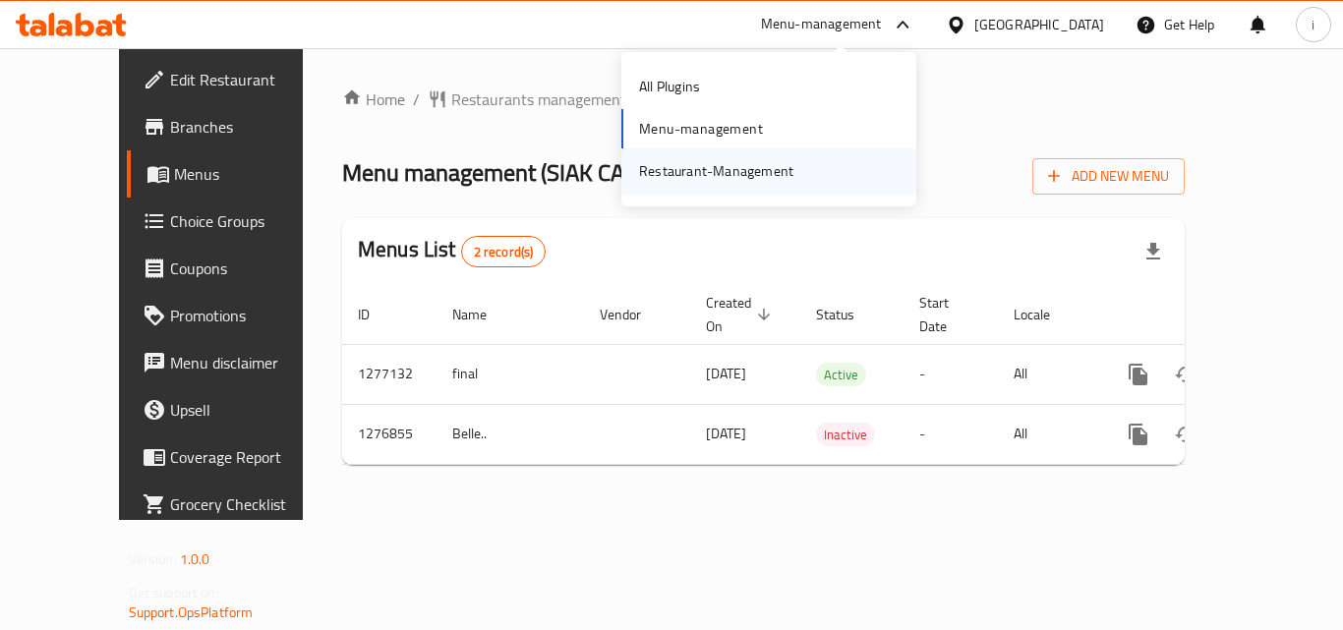
click at [806, 169] on div "Restaurant-Management" at bounding box center [716, 170] width 186 height 45
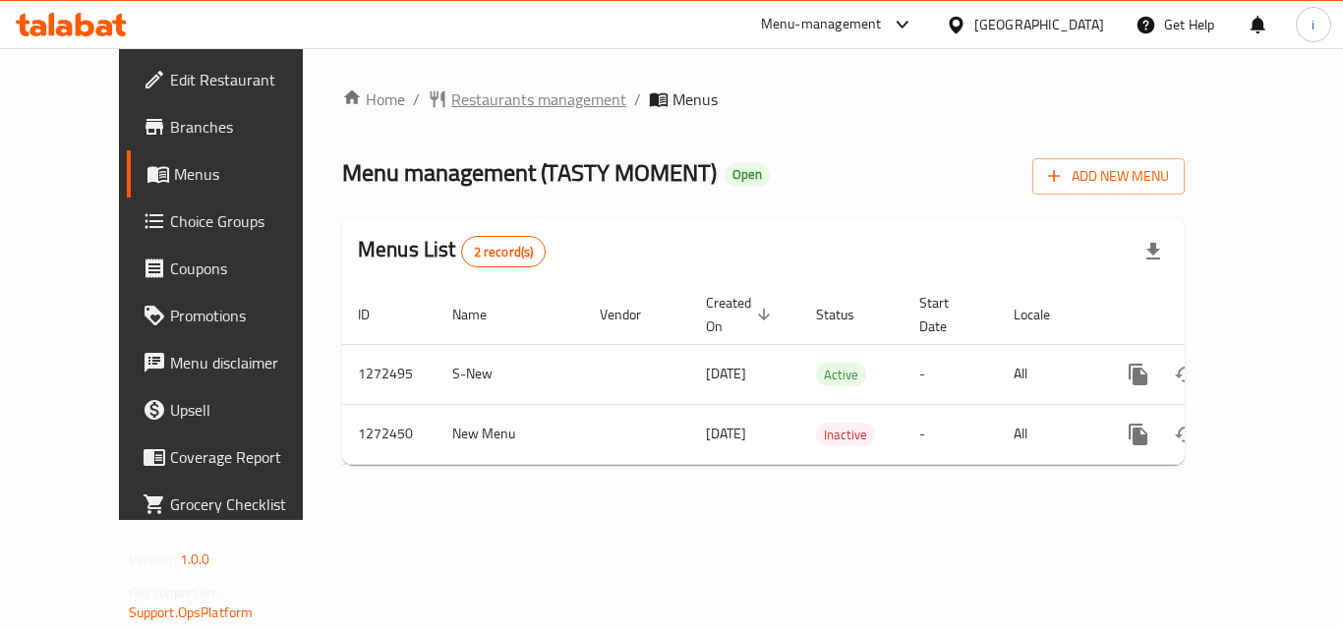
click at [451, 88] on span "Restaurants management" at bounding box center [538, 100] width 175 height 24
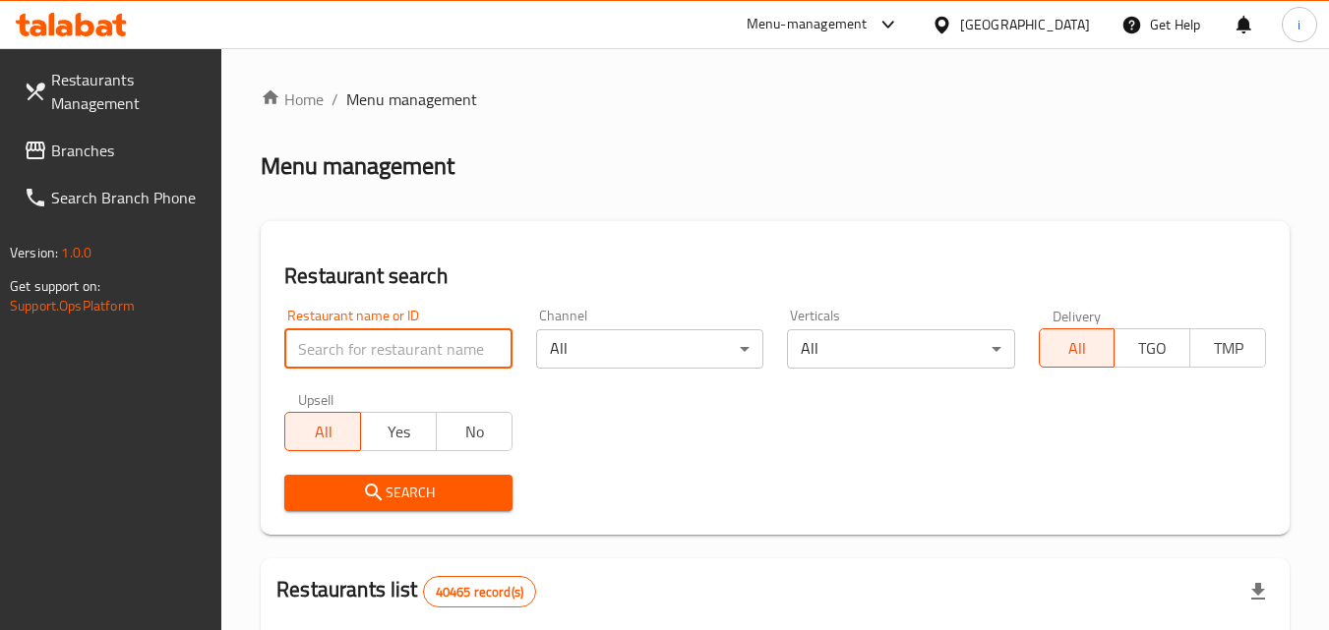
click at [399, 347] on input "search" at bounding box center [397, 348] width 227 height 39
paste input "690269"
type input "690269"
click button "Search" at bounding box center [397, 493] width 227 height 36
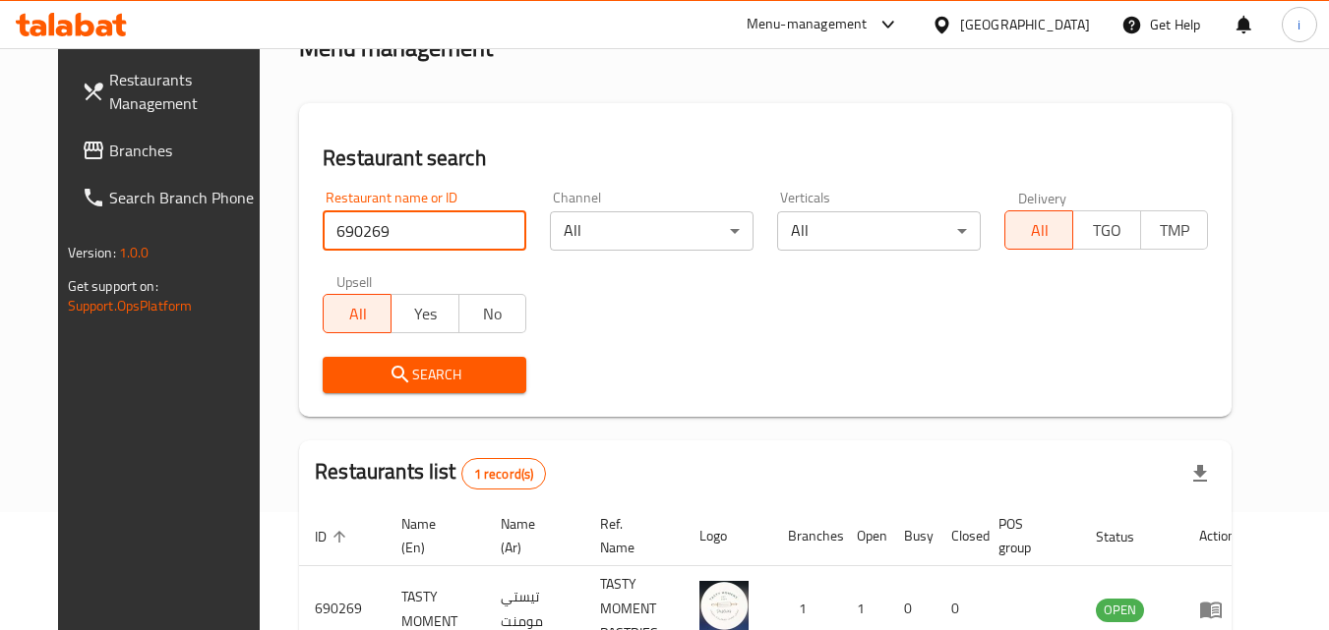
scroll to position [230, 0]
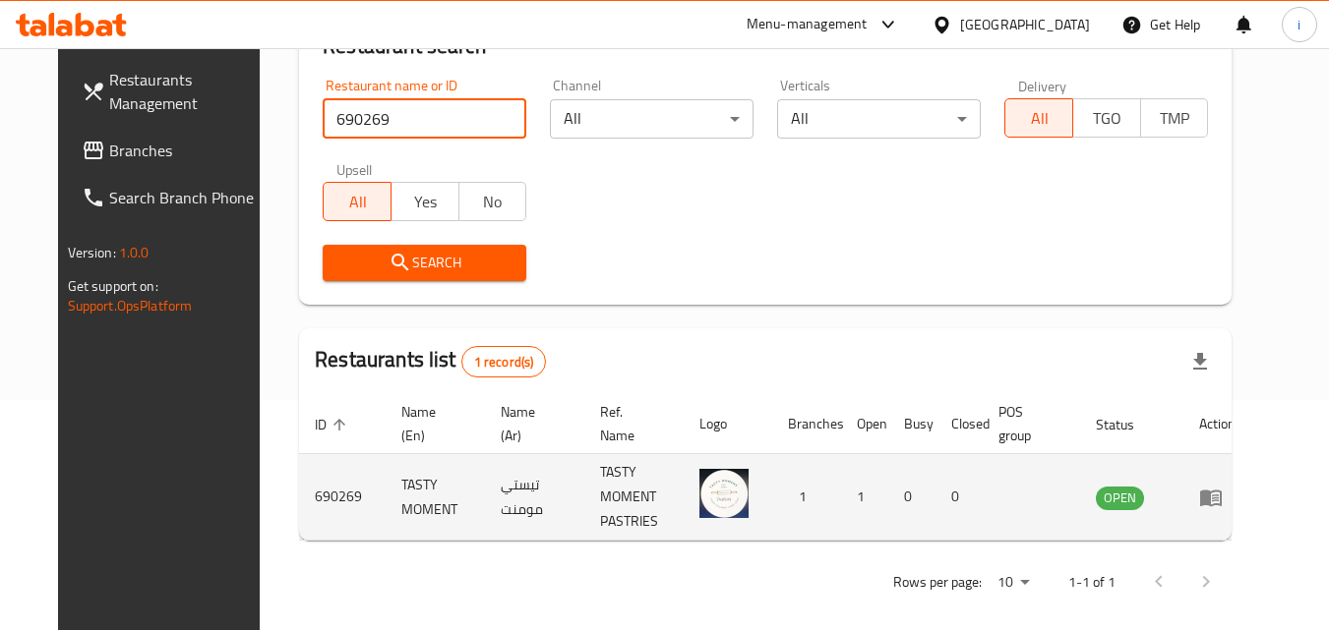
click at [1221, 492] on icon "enhanced table" at bounding box center [1211, 498] width 22 height 17
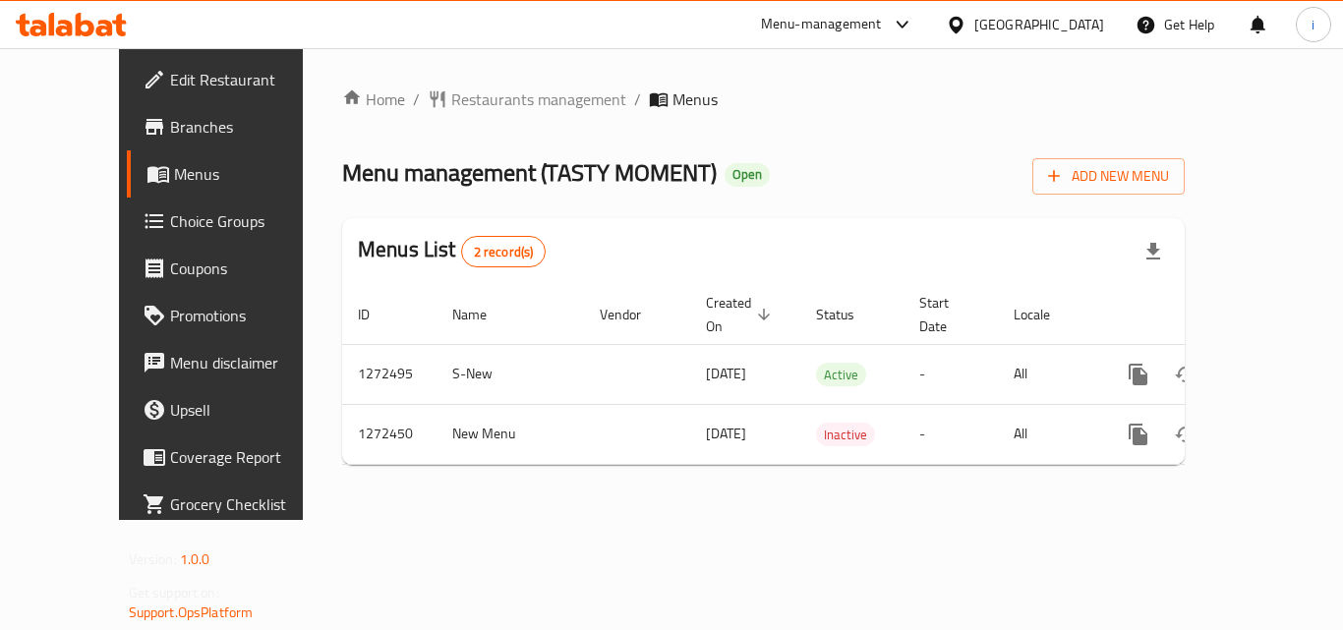
click at [1046, 15] on div "[GEOGRAPHIC_DATA]" at bounding box center [1040, 25] width 130 height 22
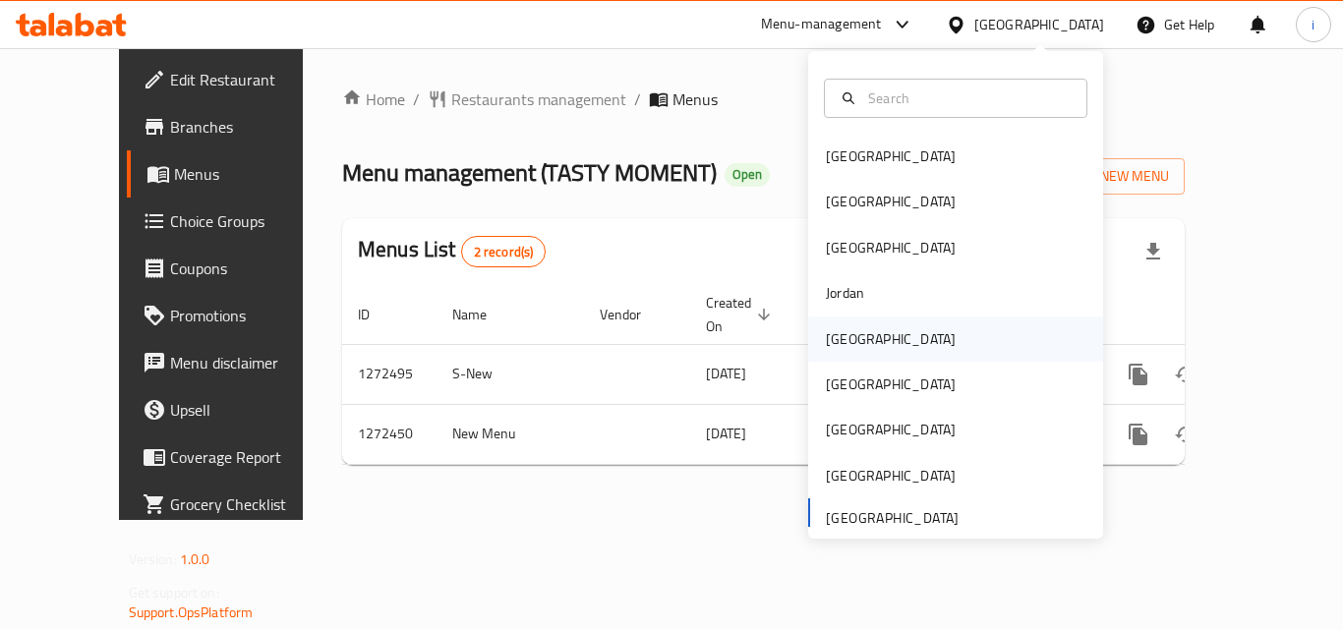
click at [845, 338] on div "[GEOGRAPHIC_DATA]" at bounding box center [891, 339] width 130 height 22
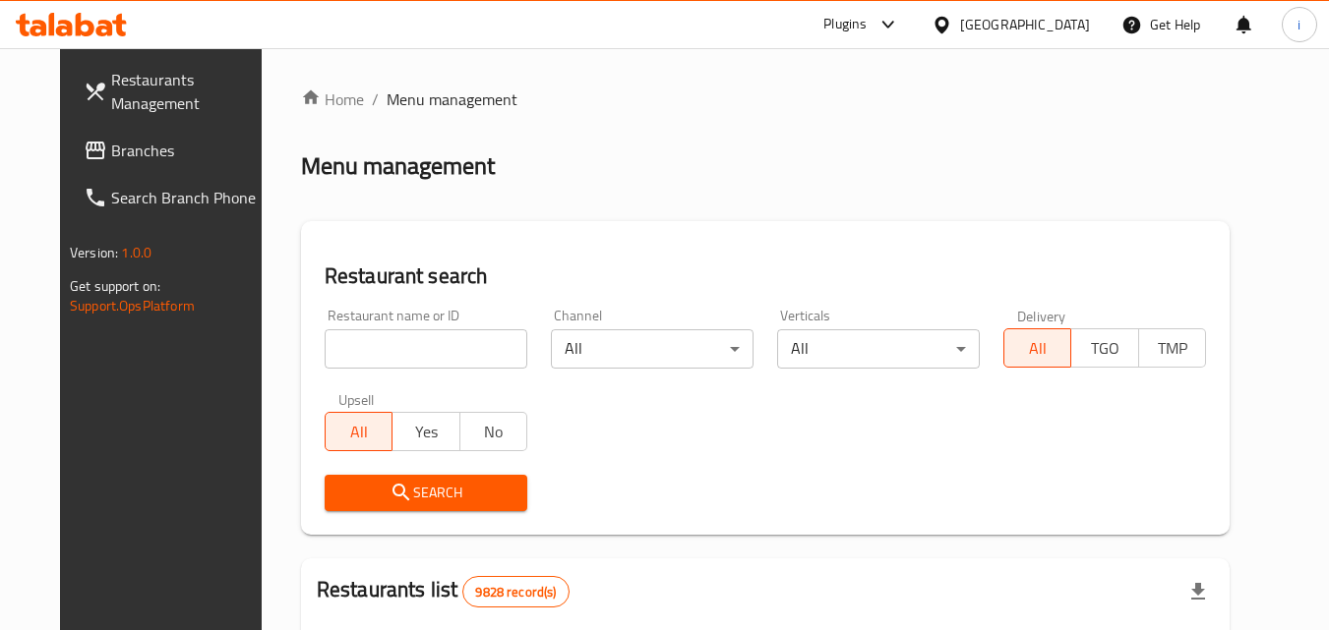
click at [900, 29] on div at bounding box center [883, 25] width 32 height 24
click at [882, 183] on div "Restaurant-Management" at bounding box center [840, 177] width 295 height 45
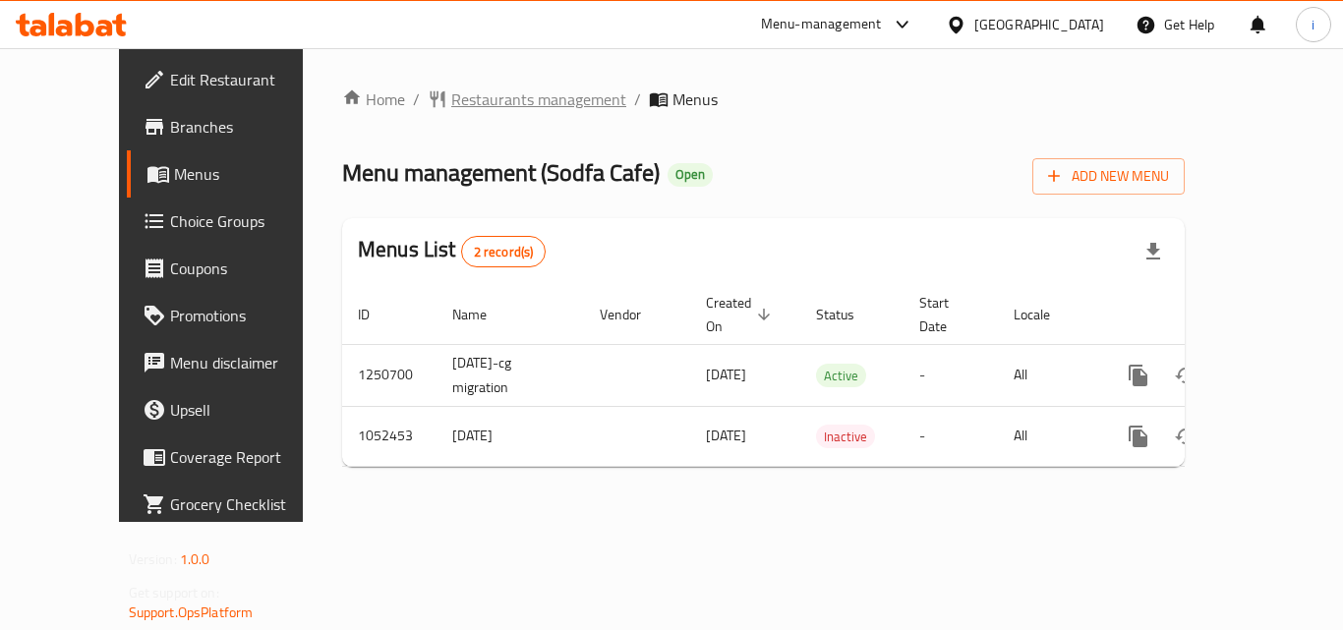
click at [451, 89] on span "Restaurants management" at bounding box center [538, 100] width 175 height 24
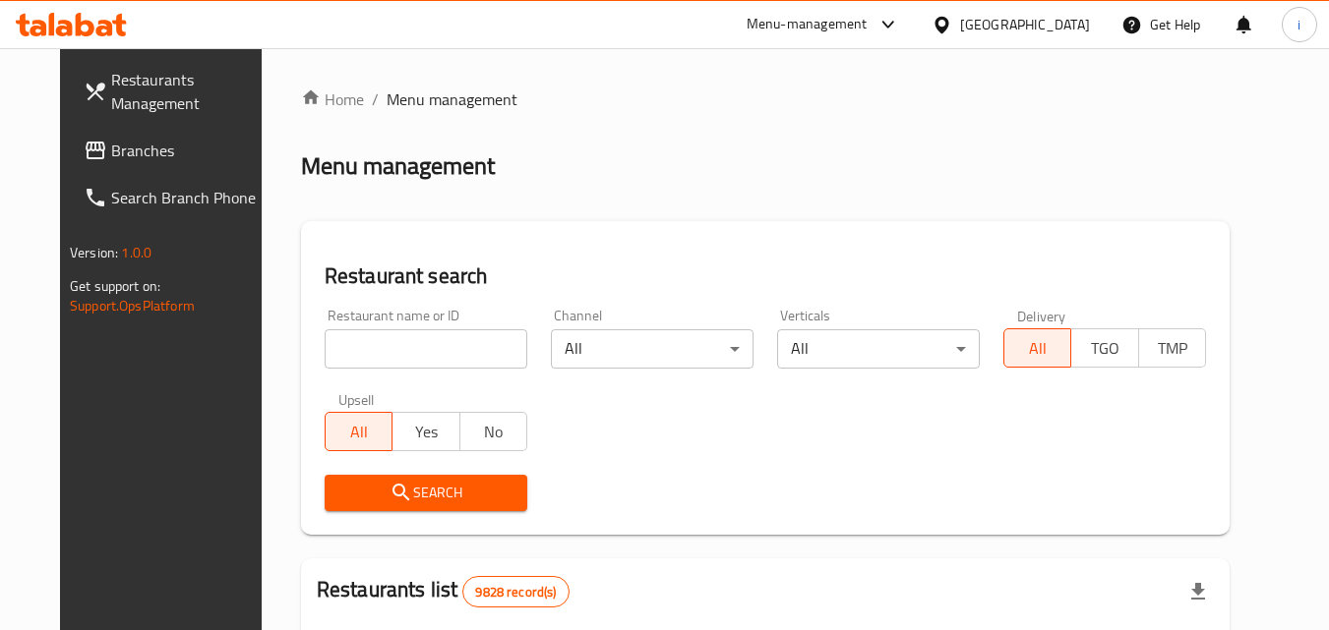
click at [387, 351] on input "search" at bounding box center [426, 348] width 203 height 39
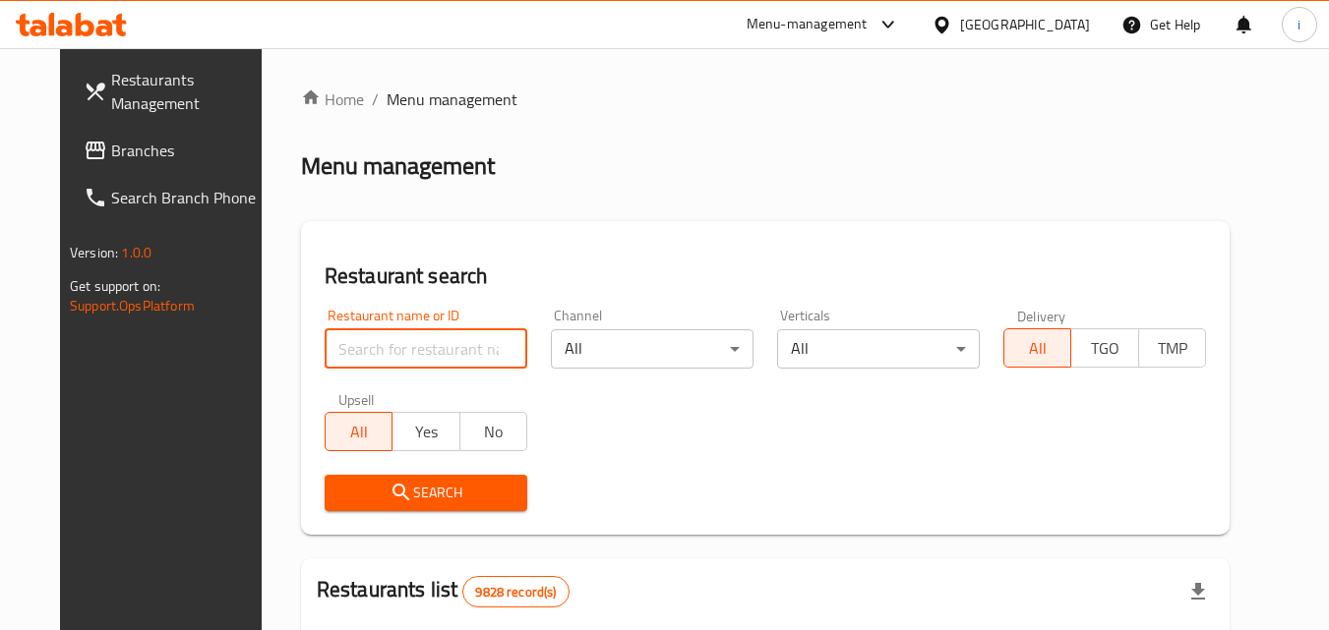
paste input "662624"
type input "662624"
click button "Search" at bounding box center [426, 493] width 203 height 36
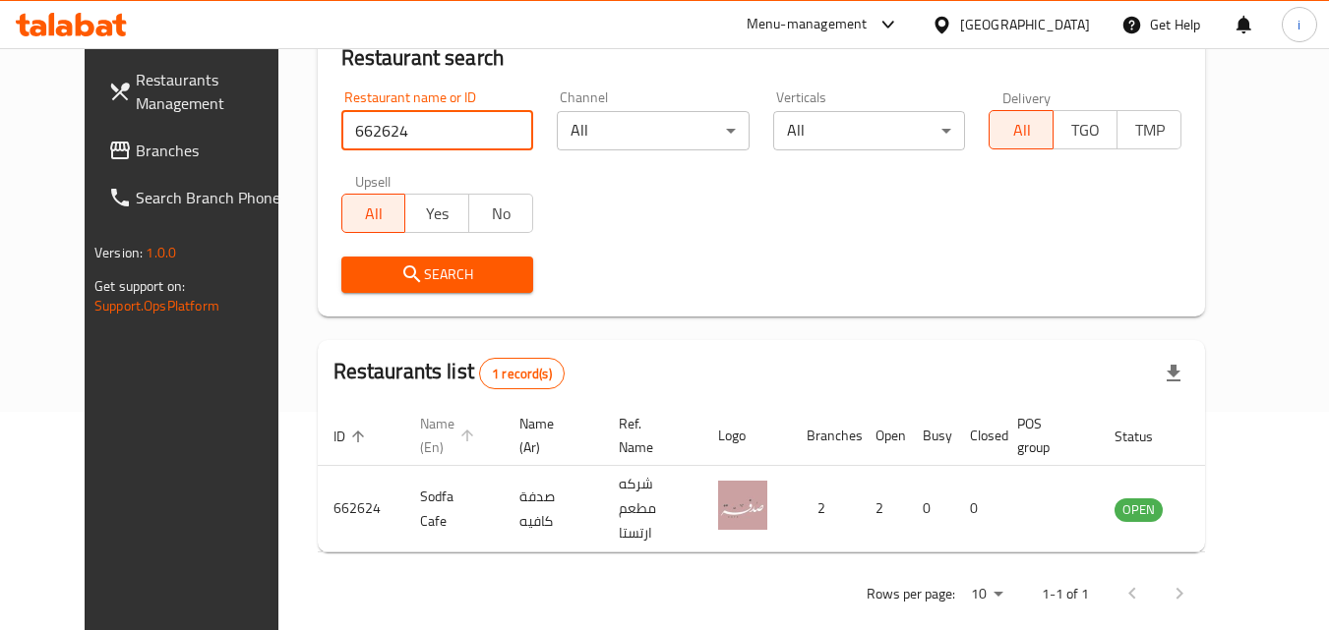
scroll to position [230, 0]
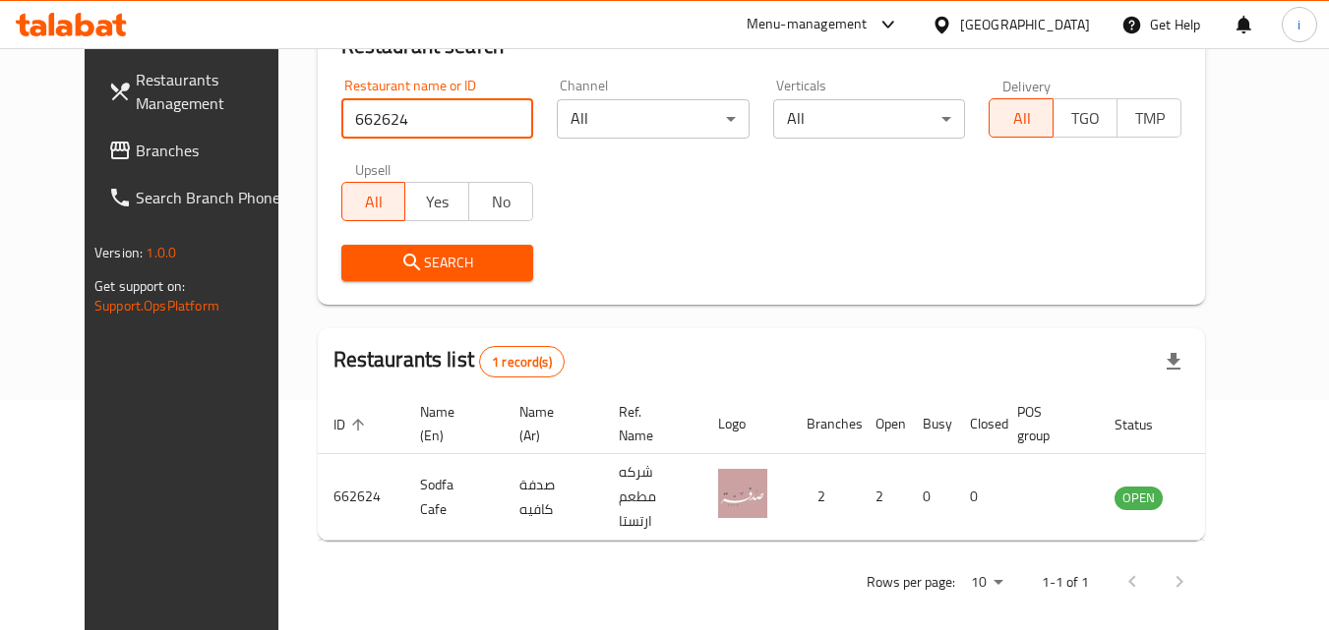
click at [952, 26] on icon at bounding box center [941, 25] width 21 height 21
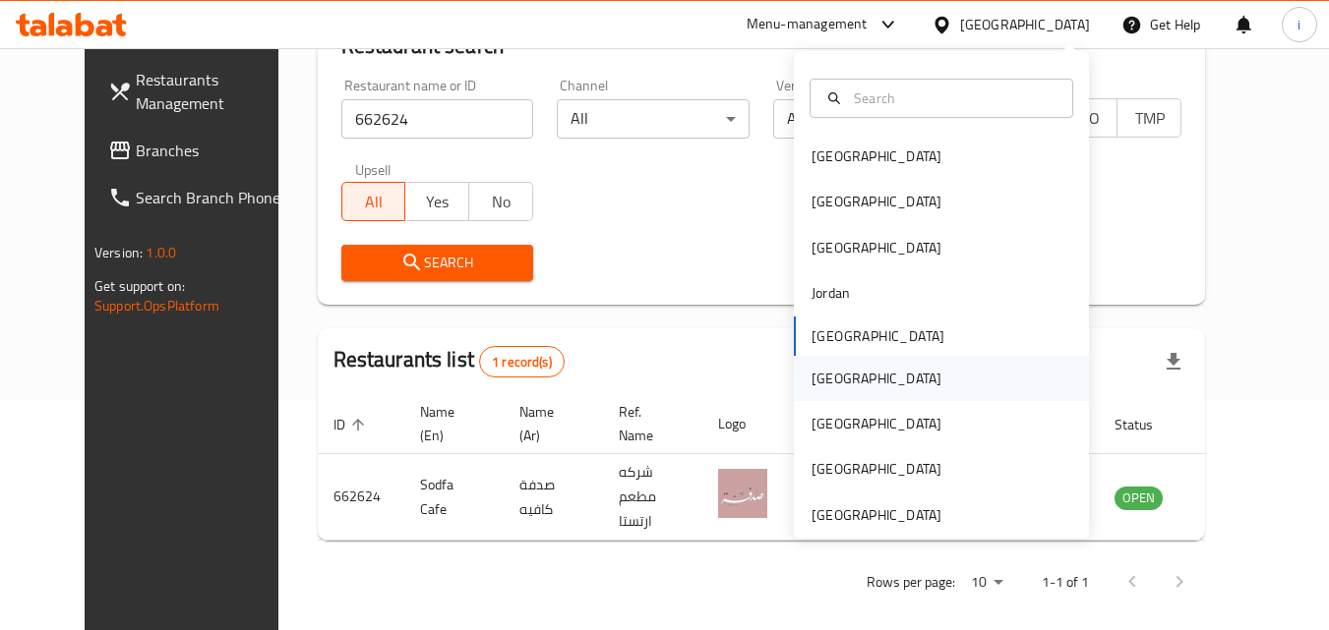
click at [822, 378] on div "[GEOGRAPHIC_DATA]" at bounding box center [876, 379] width 130 height 22
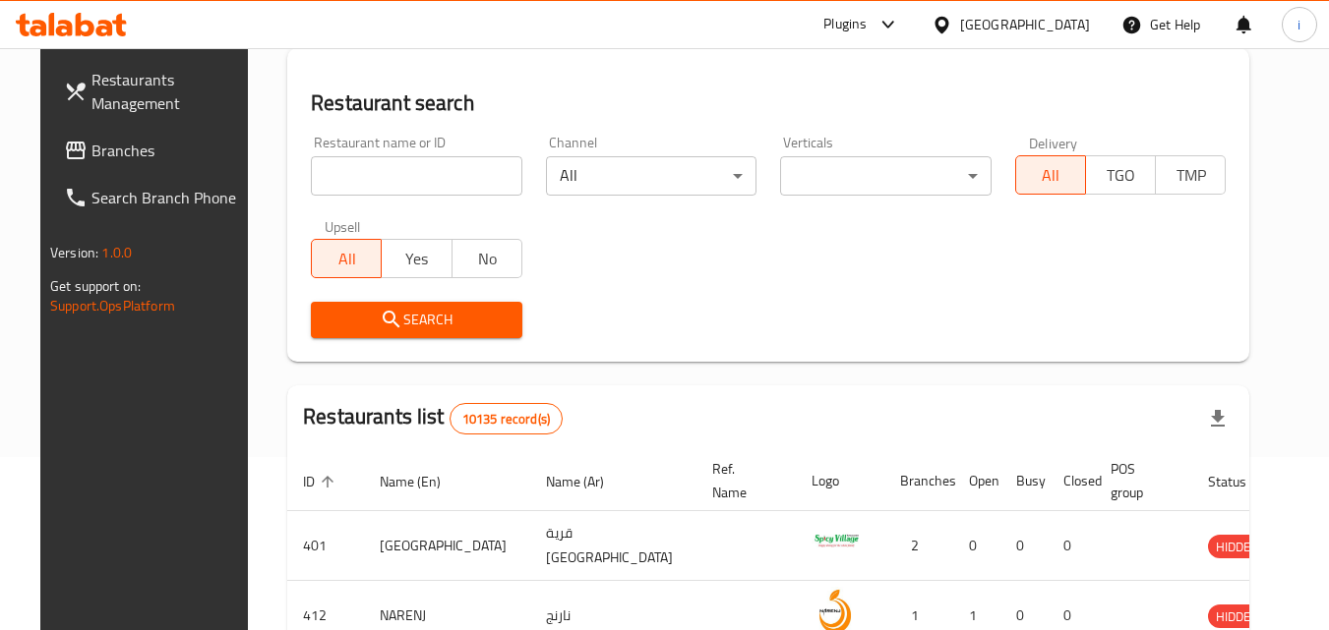
scroll to position [230, 0]
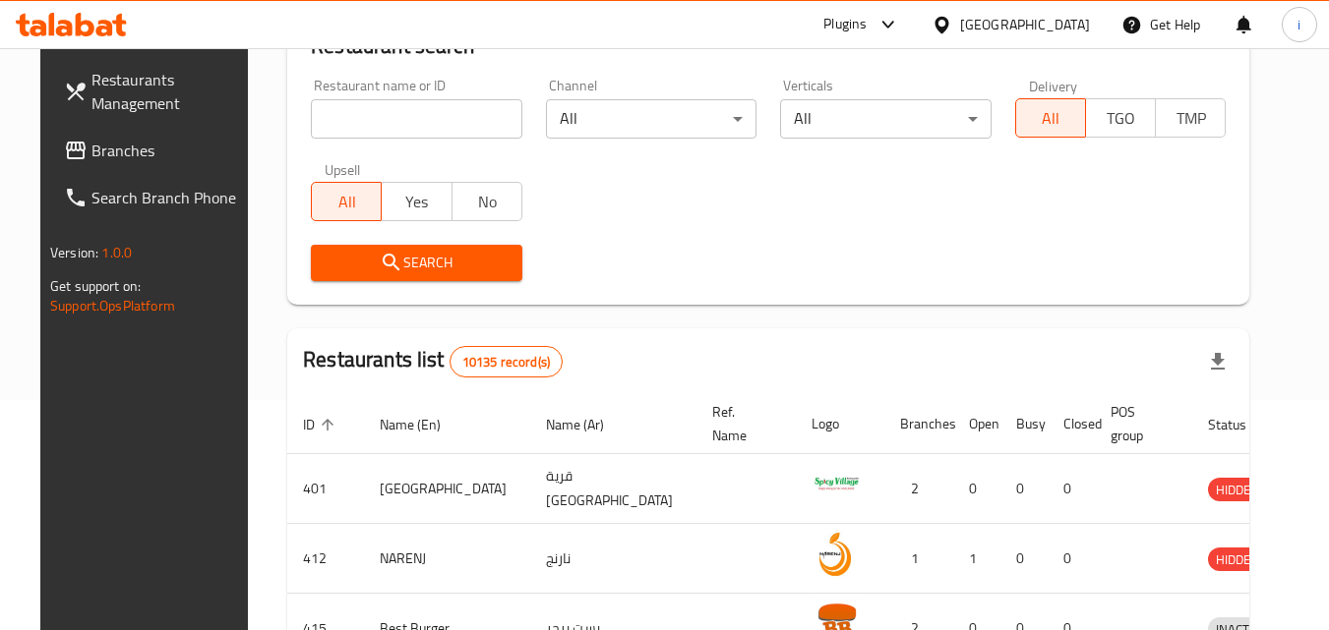
click at [900, 26] on icon at bounding box center [888, 25] width 24 height 24
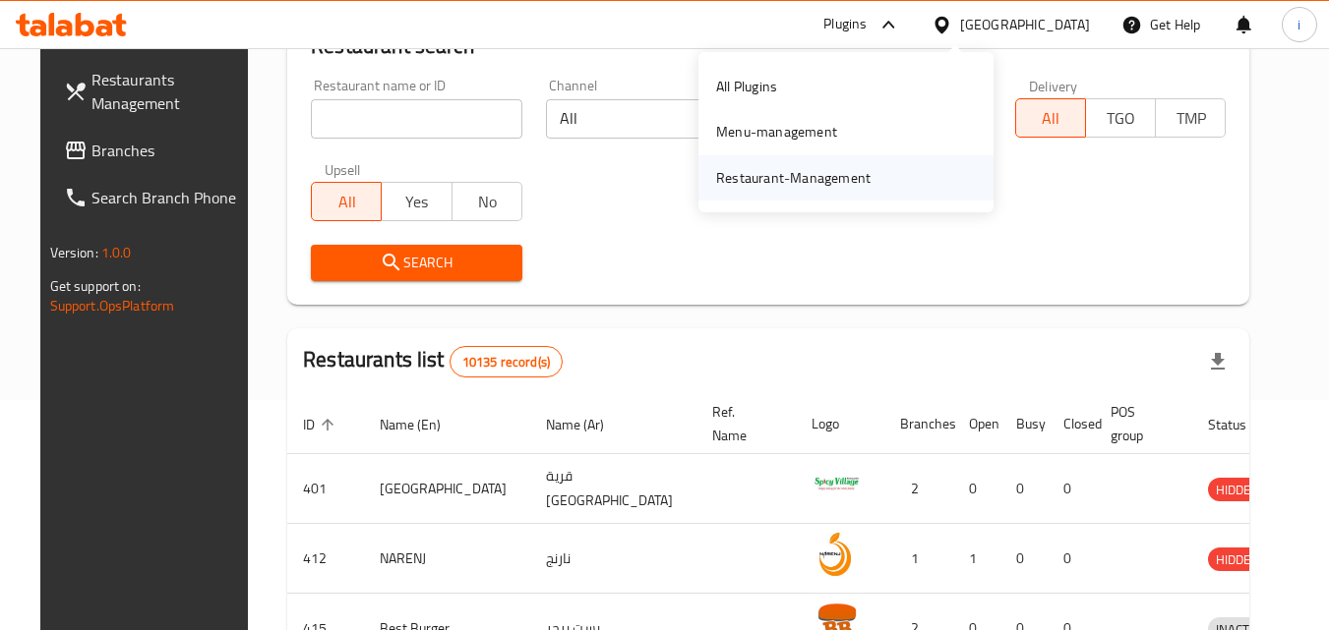
click at [886, 174] on div "Restaurant-Management" at bounding box center [845, 177] width 295 height 45
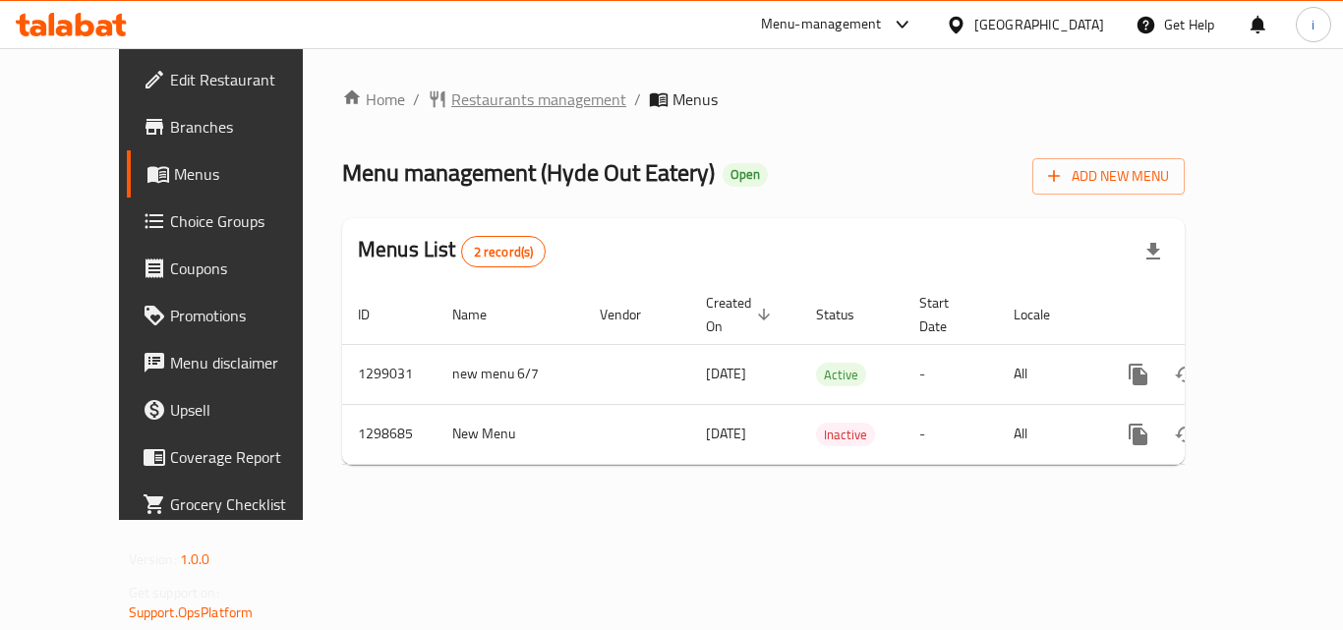
click at [456, 100] on span "Restaurants management" at bounding box center [538, 100] width 175 height 24
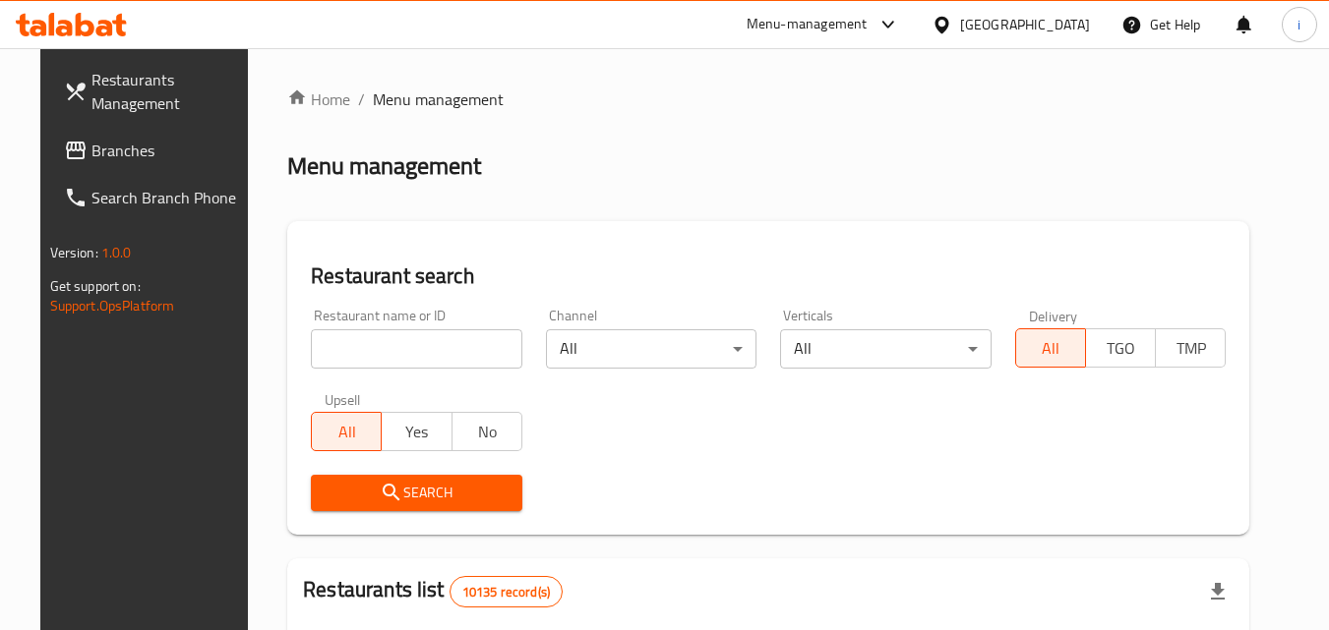
click at [389, 350] on input "search" at bounding box center [416, 348] width 211 height 39
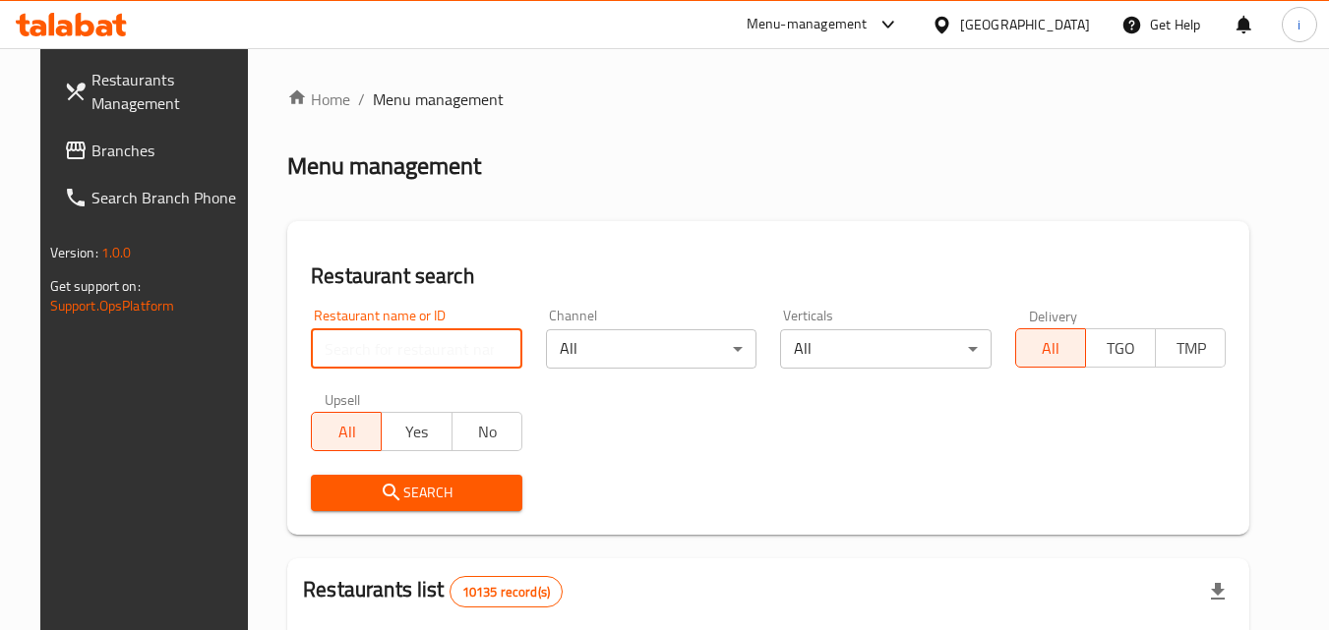
paste input "700910"
type input "700910"
click button "Search" at bounding box center [416, 493] width 211 height 36
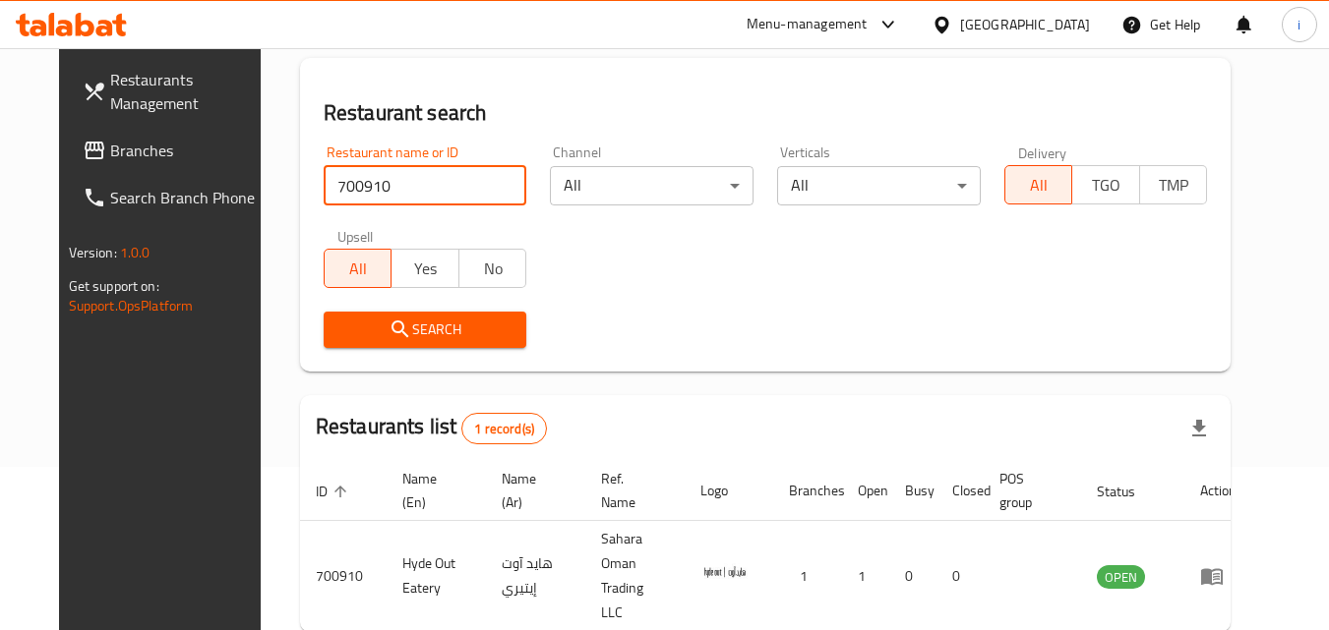
scroll to position [230, 0]
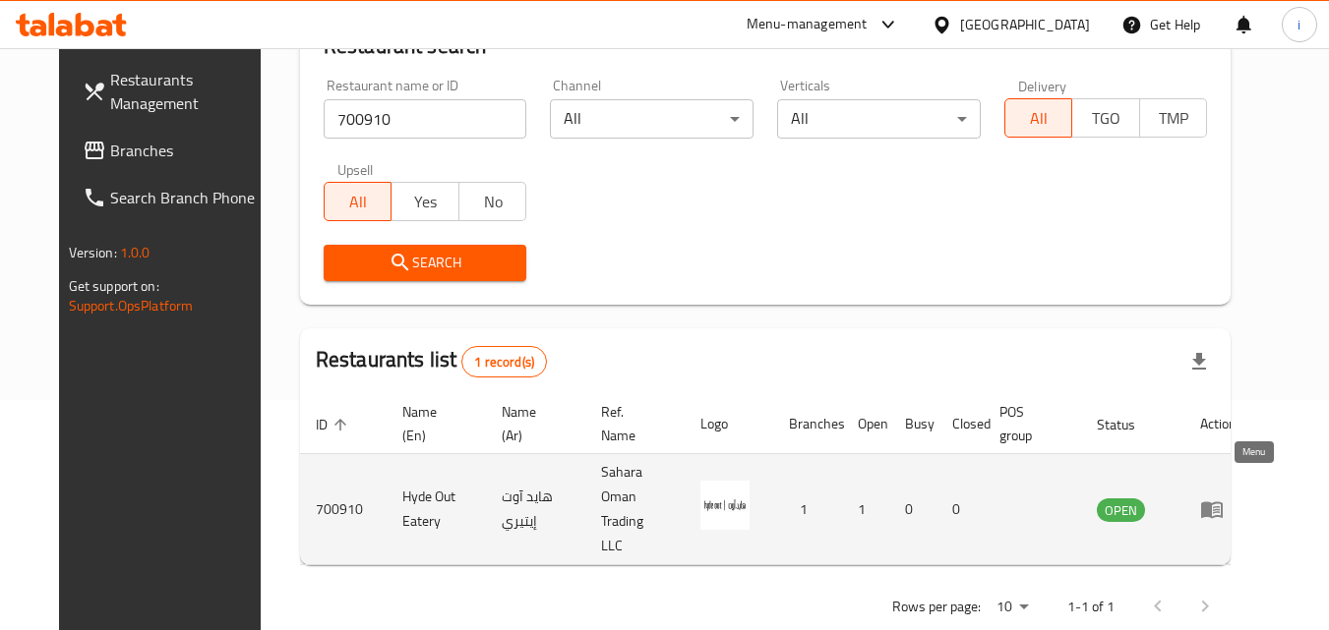
click at [1223, 498] on icon "enhanced table" at bounding box center [1212, 510] width 24 height 24
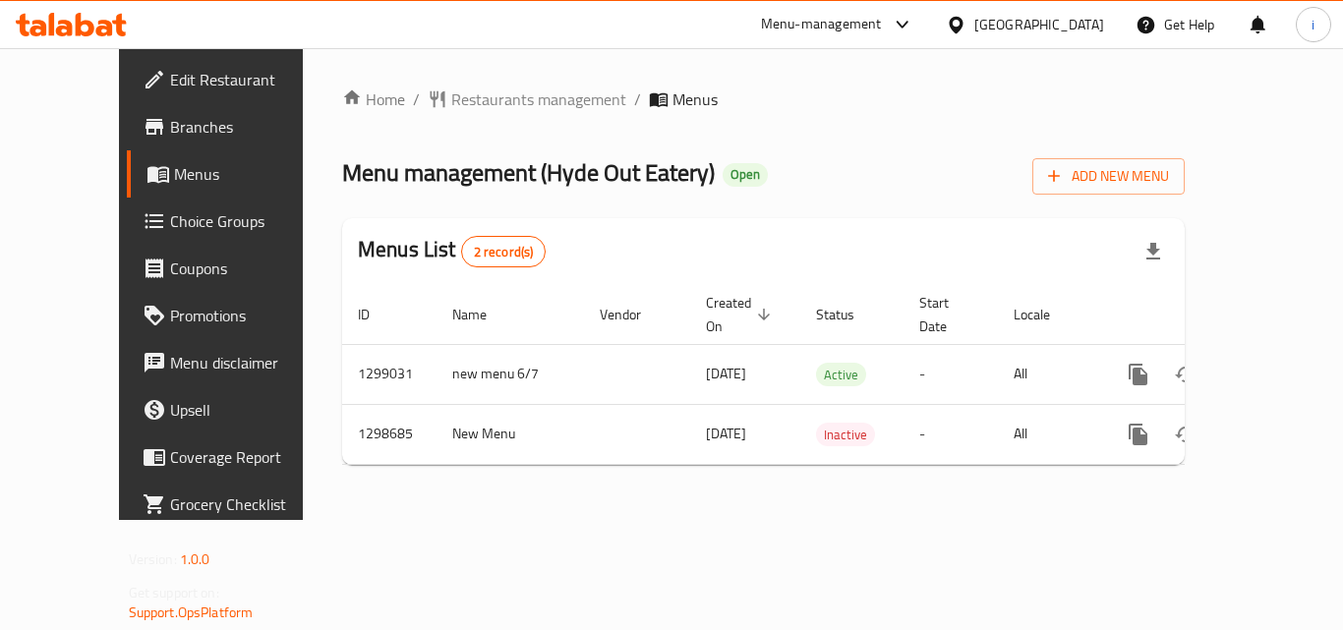
click at [1064, 36] on div "[GEOGRAPHIC_DATA]" at bounding box center [1025, 24] width 190 height 47
click at [975, 25] on div at bounding box center [960, 25] width 29 height 22
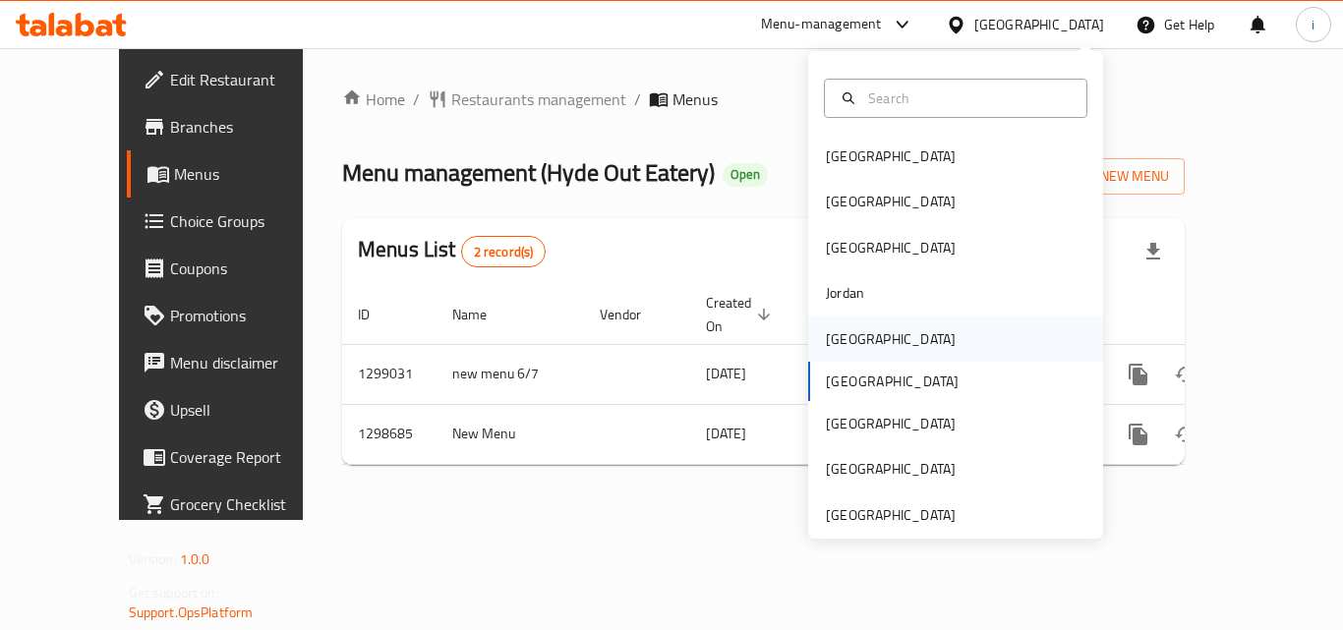
click at [861, 332] on div "[GEOGRAPHIC_DATA]" at bounding box center [890, 339] width 161 height 45
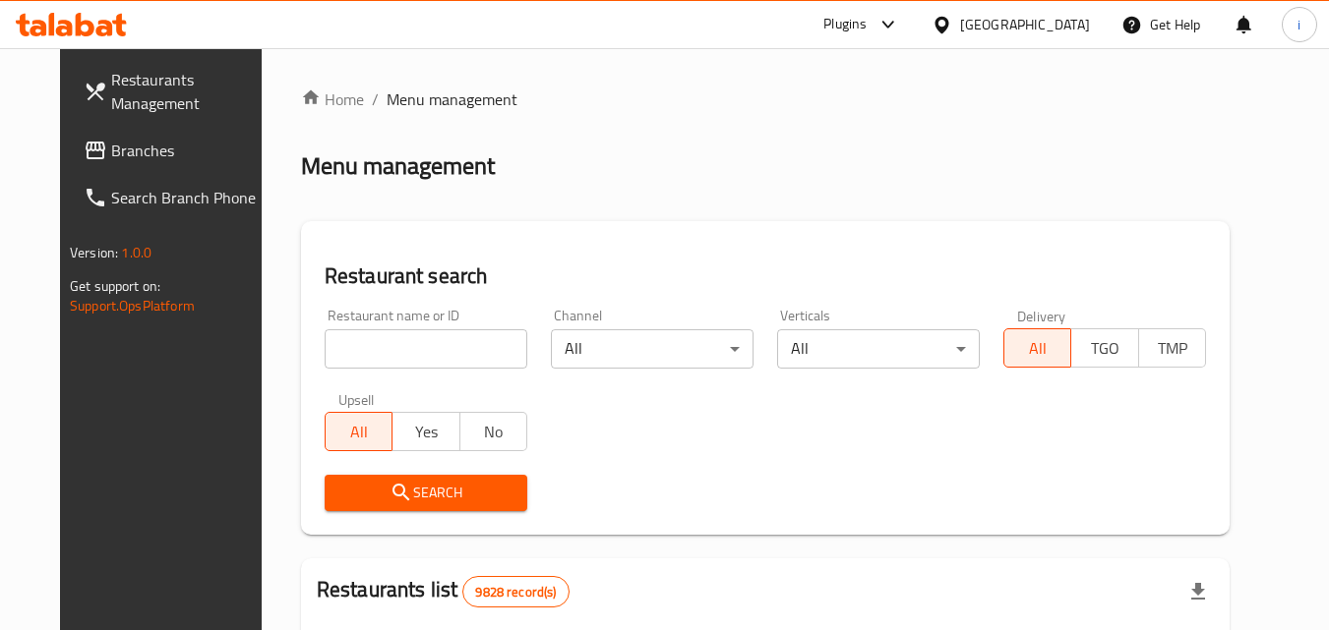
click at [396, 349] on input "search" at bounding box center [426, 348] width 203 height 39
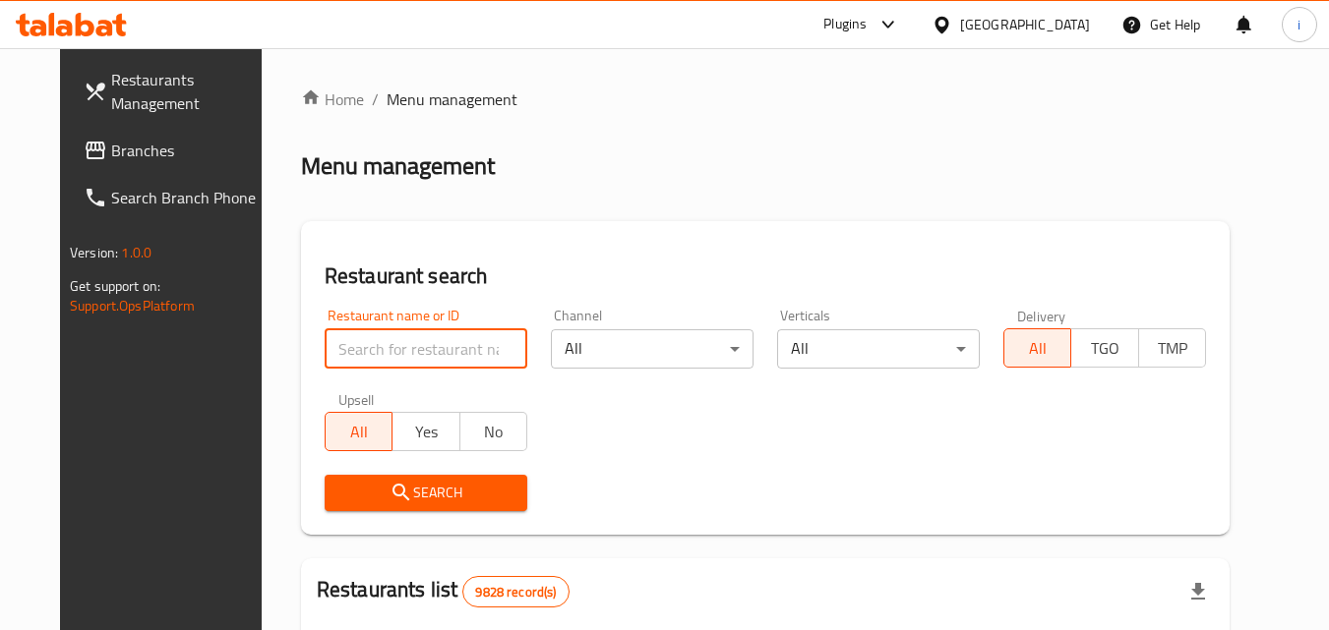
paste input "743803"
type input "743803"
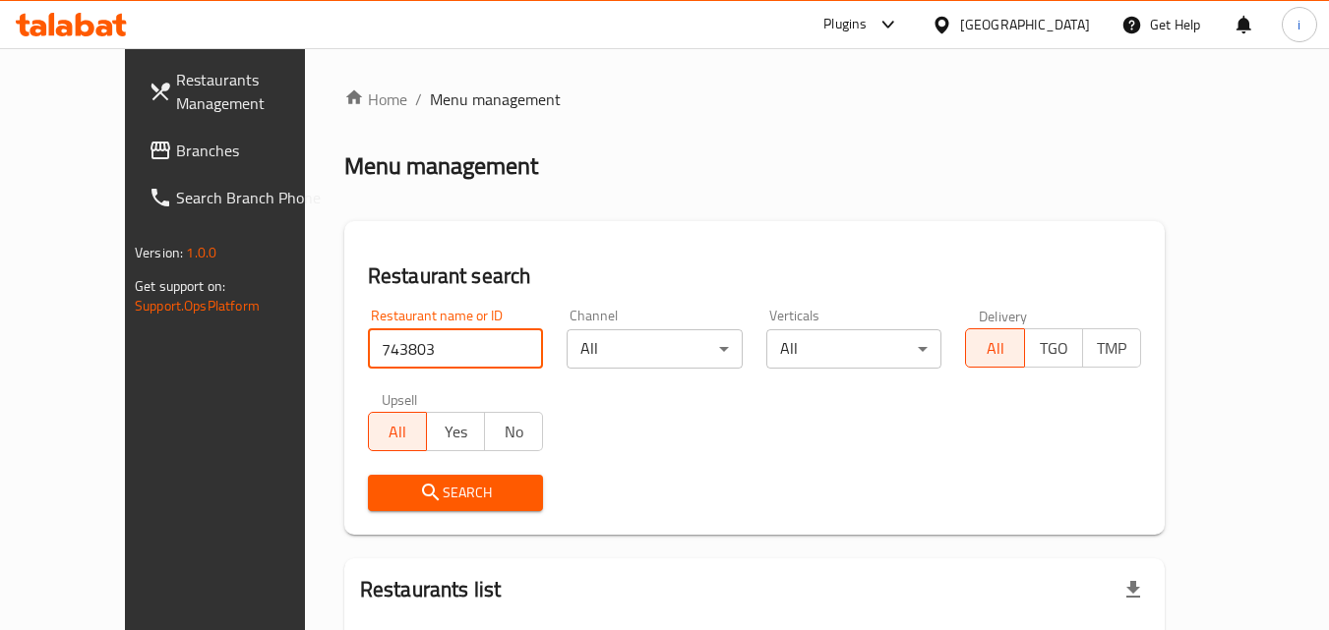
scroll to position [173, 0]
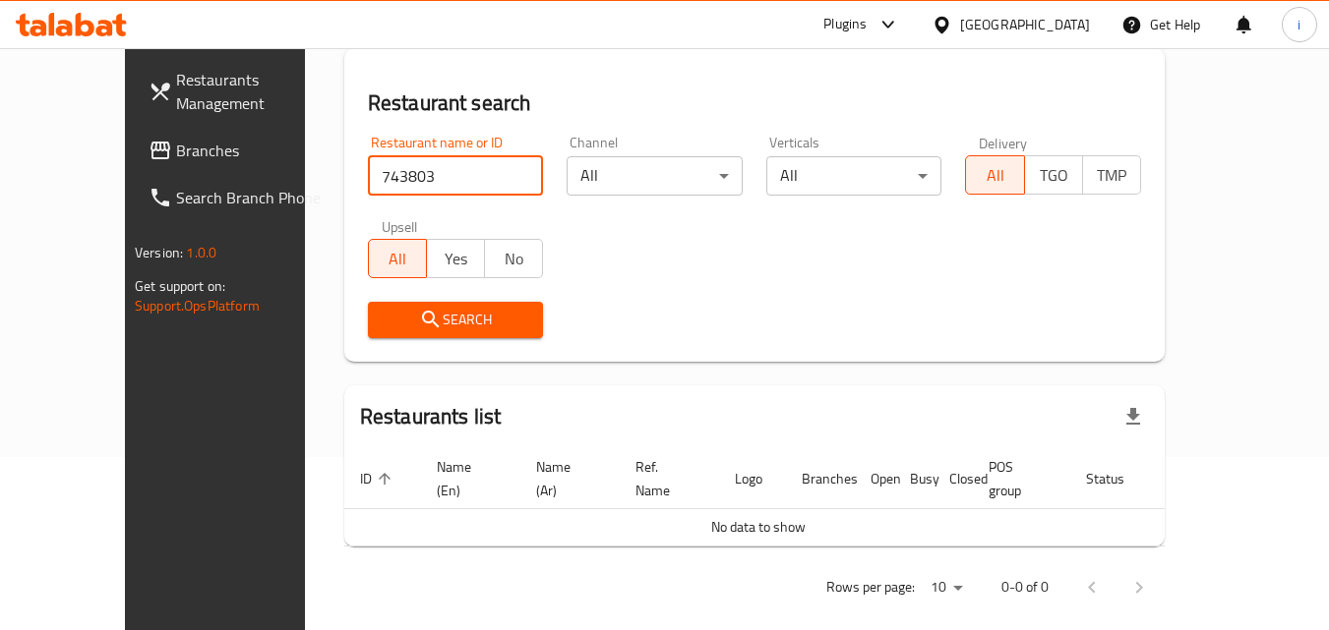
click at [148, 139] on span at bounding box center [162, 151] width 28 height 24
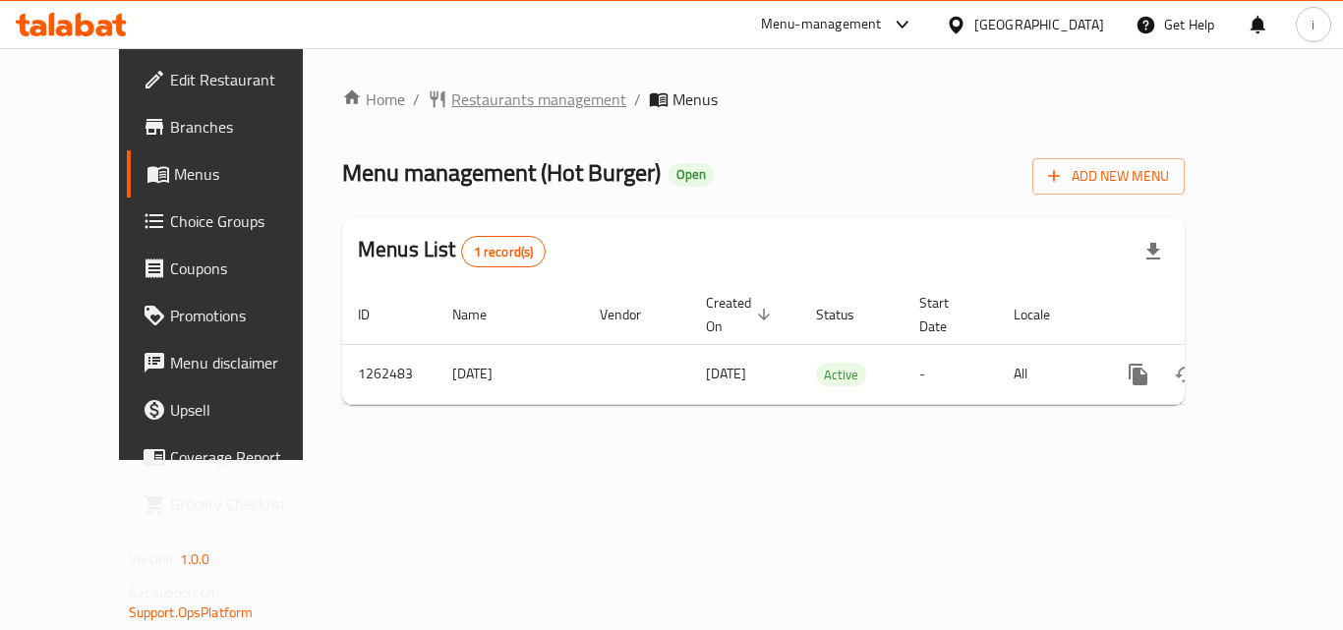
click at [474, 104] on span "Restaurants management" at bounding box center [538, 100] width 175 height 24
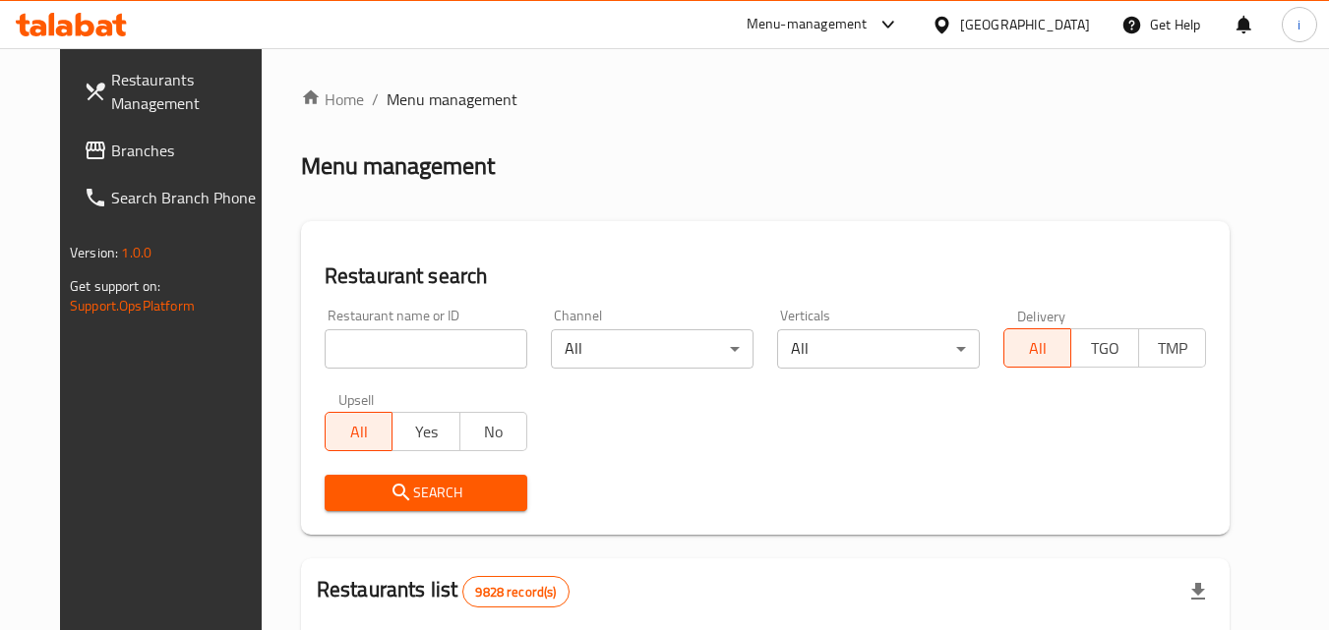
click at [399, 347] on input "search" at bounding box center [426, 348] width 203 height 39
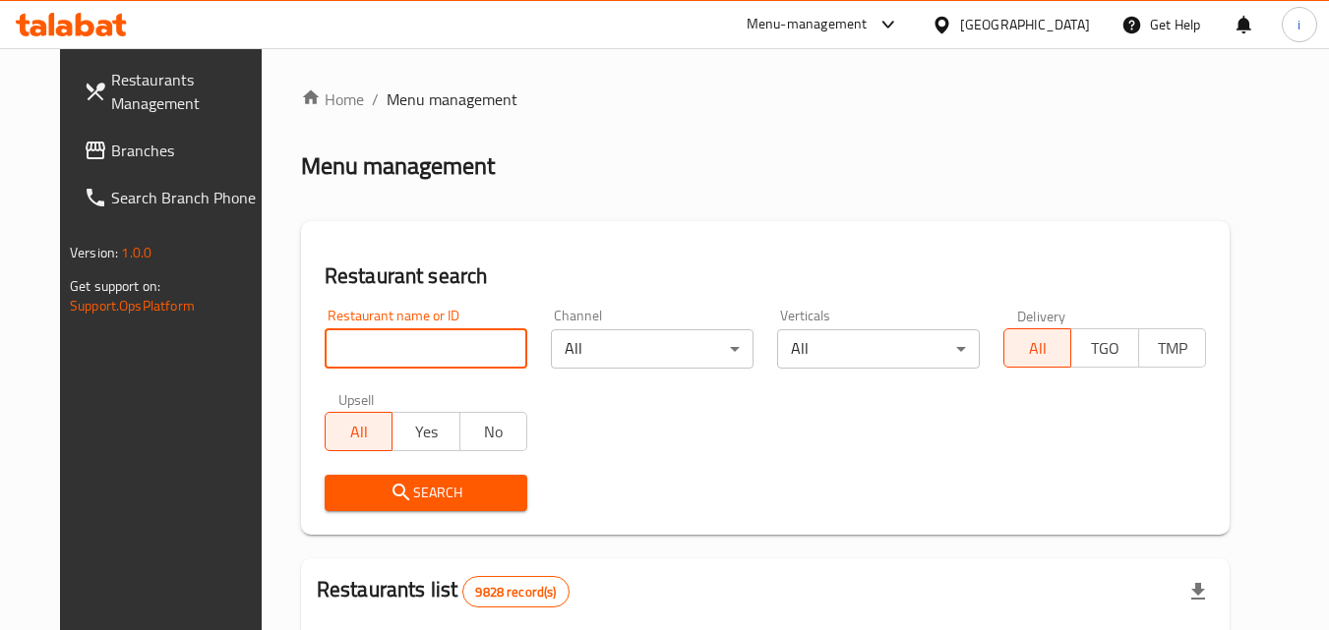
paste input "685550"
type input "685550"
click button "Search" at bounding box center [426, 493] width 203 height 36
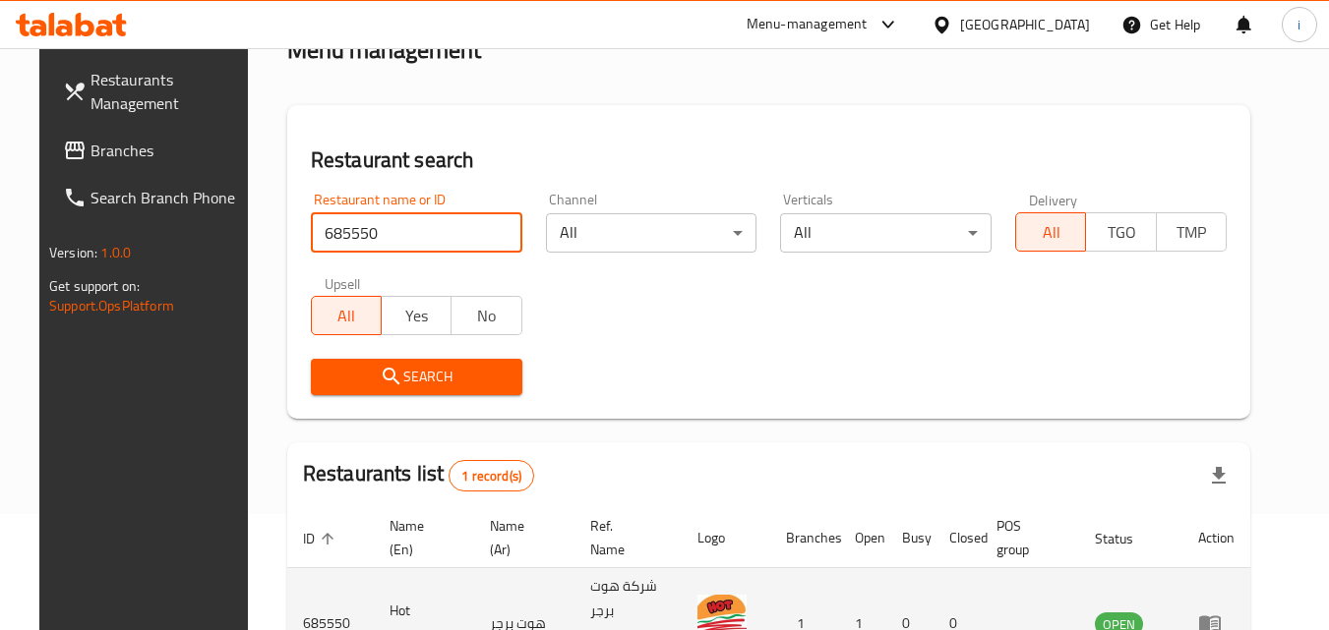
scroll to position [230, 0]
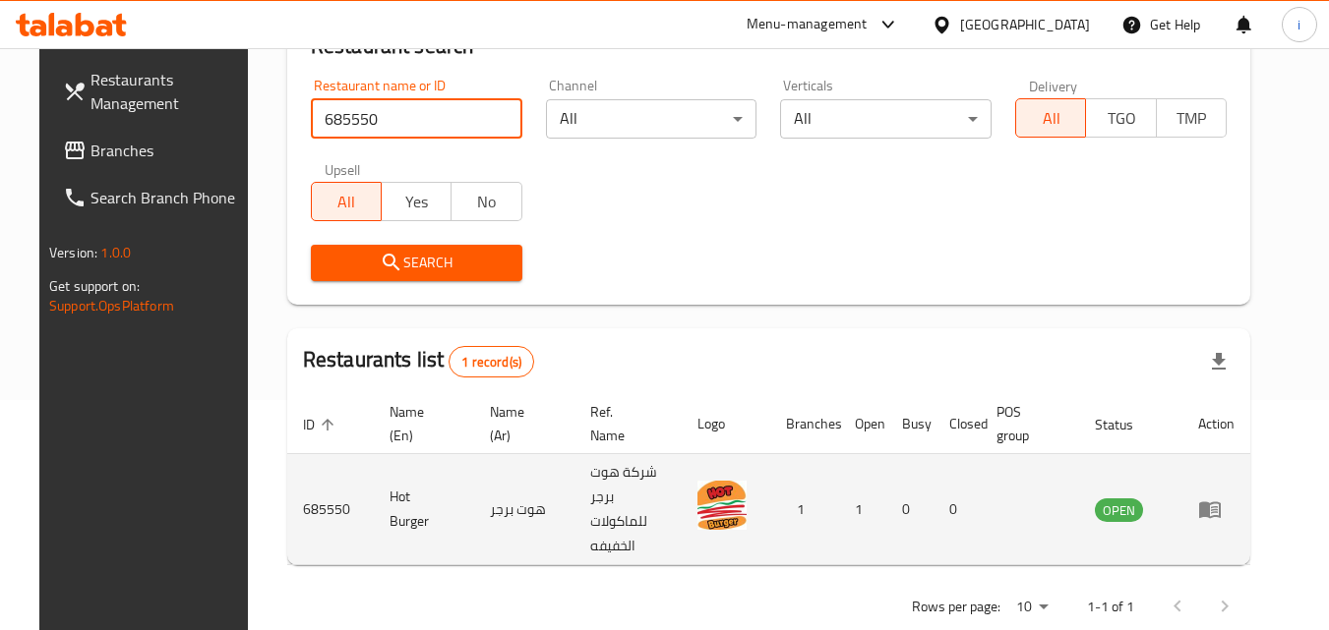
click at [1221, 498] on icon "enhanced table" at bounding box center [1210, 510] width 24 height 24
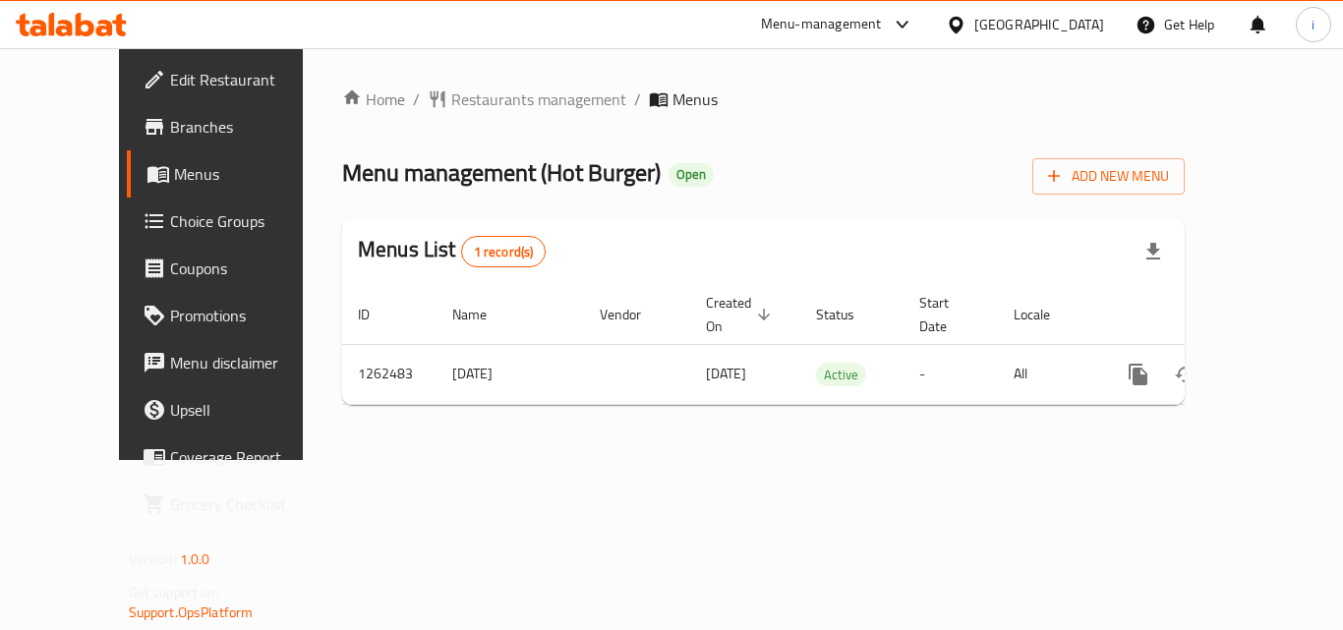
click at [1082, 14] on div "[GEOGRAPHIC_DATA]" at bounding box center [1040, 25] width 130 height 22
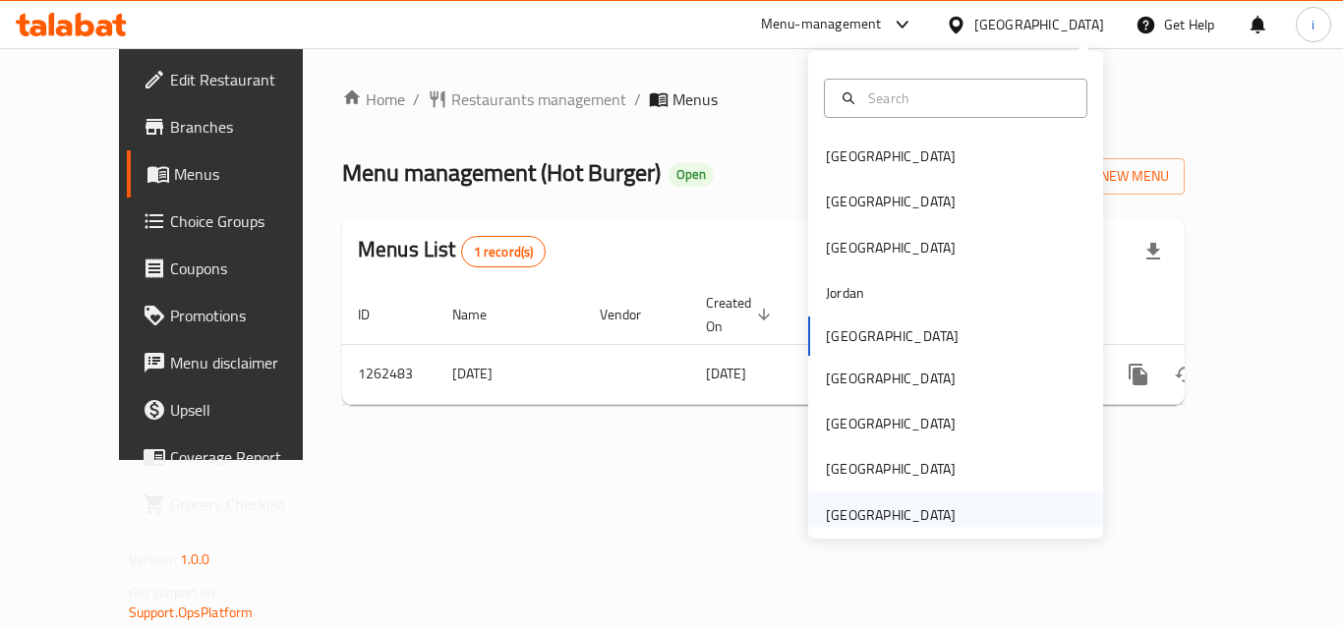
click at [884, 509] on div "[GEOGRAPHIC_DATA]" at bounding box center [891, 515] width 130 height 22
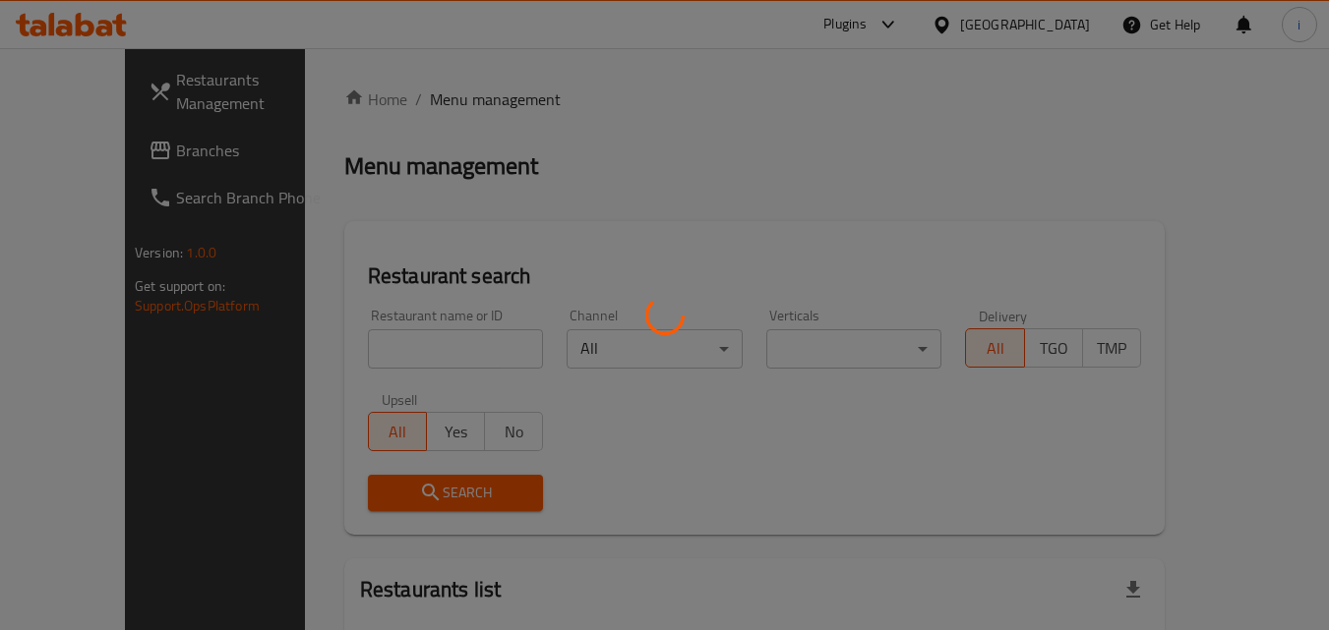
click at [121, 146] on div at bounding box center [664, 315] width 1329 height 630
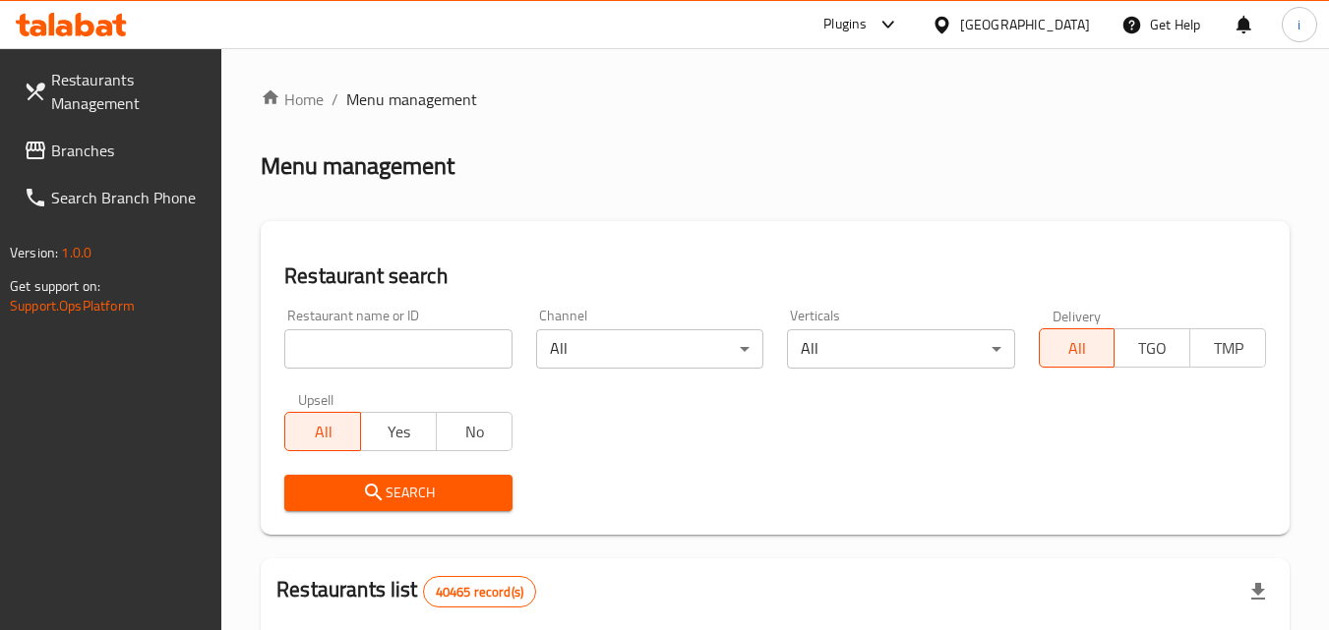
click at [121, 147] on span "Branches" at bounding box center [128, 151] width 155 height 24
